Goal: Information Seeking & Learning: Check status

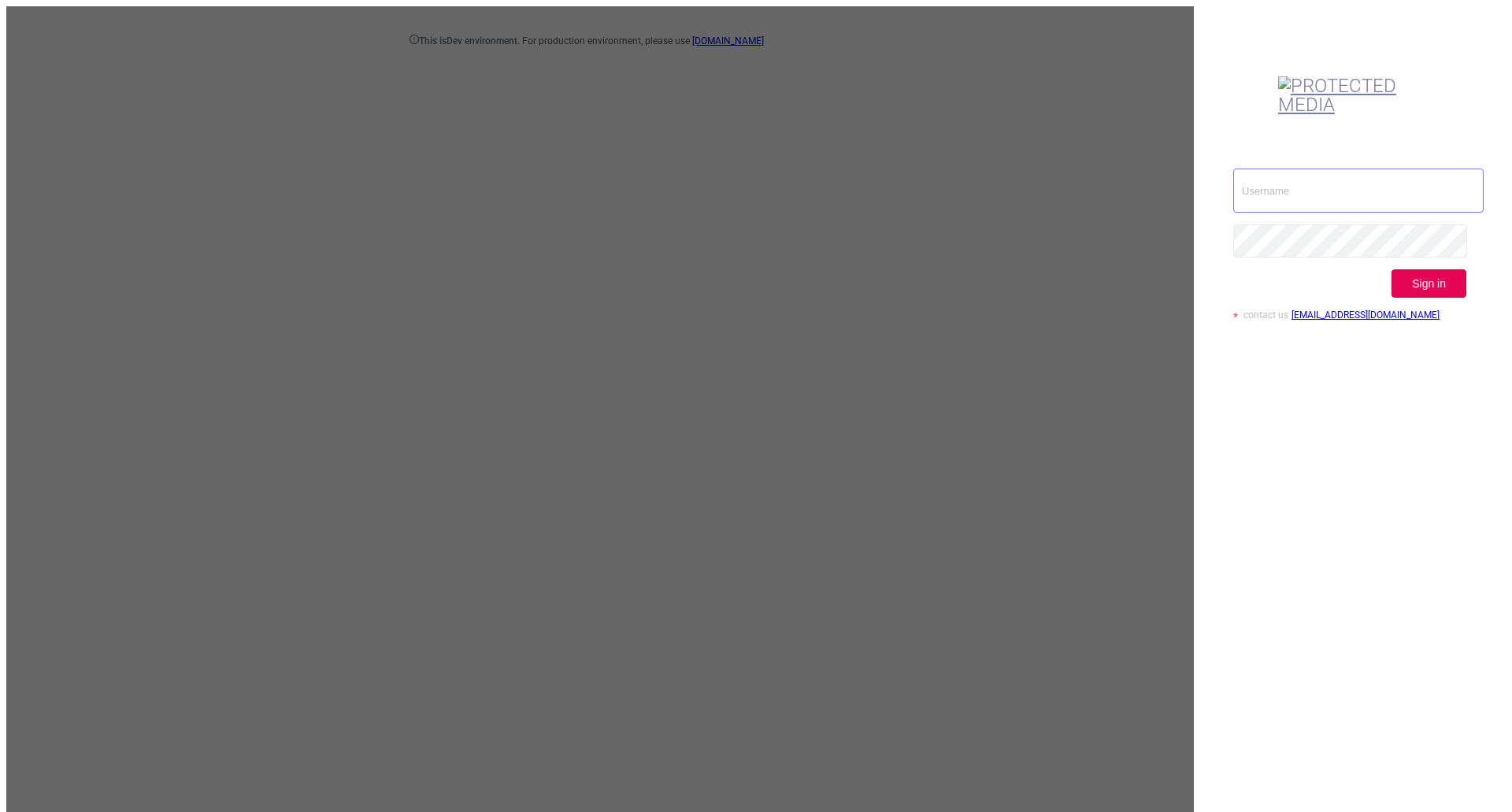
click at [1300, 168] on input "text" at bounding box center [1358, 190] width 251 height 44
type input "[EMAIL_ADDRESS][DOMAIN_NAME]"
click at [1442, 269] on button "Sign in" at bounding box center [1429, 283] width 75 height 28
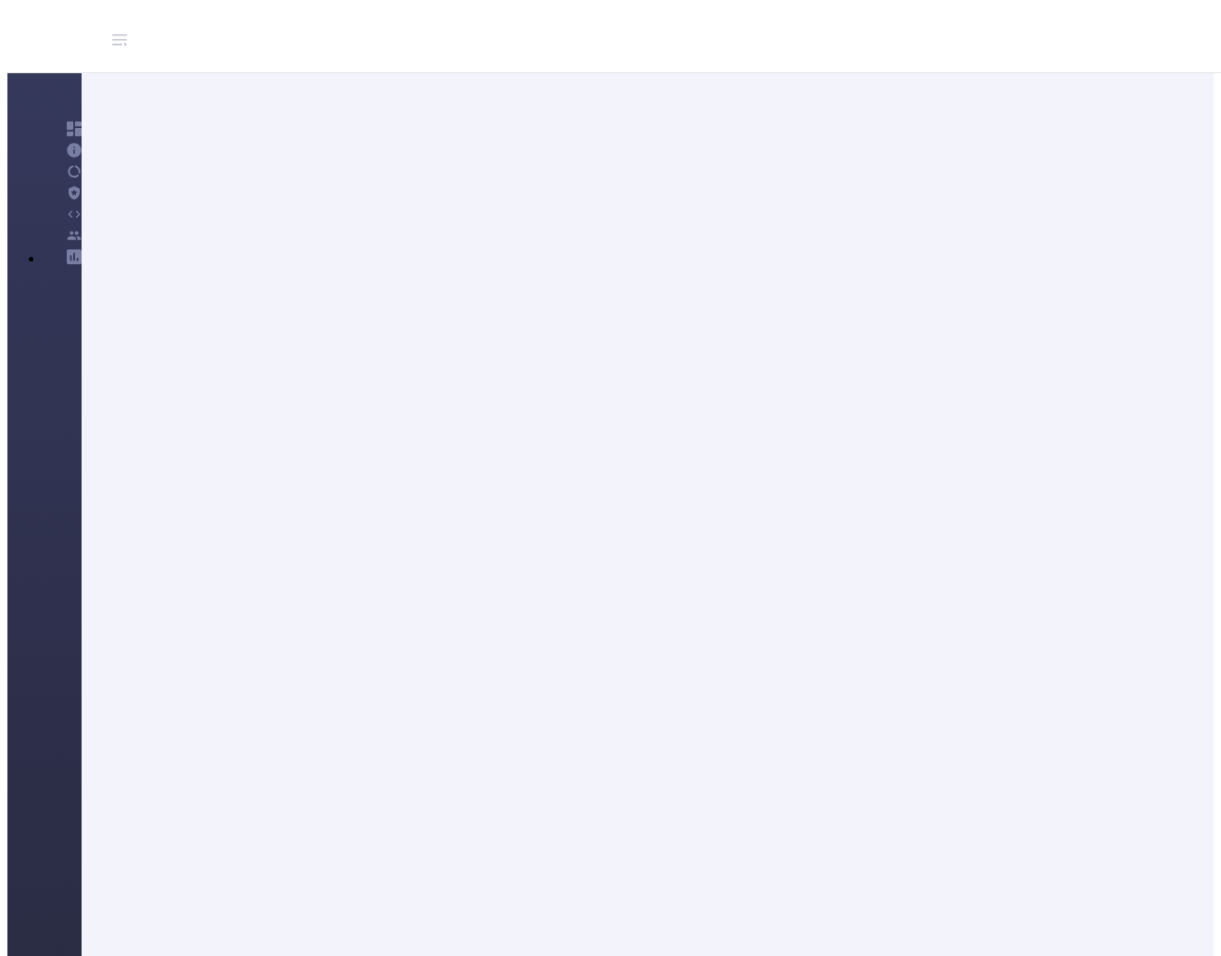
click at [765, 44] on header "ISM" at bounding box center [682, 40] width 1351 height 66
